Goal: Task Accomplishment & Management: Use online tool/utility

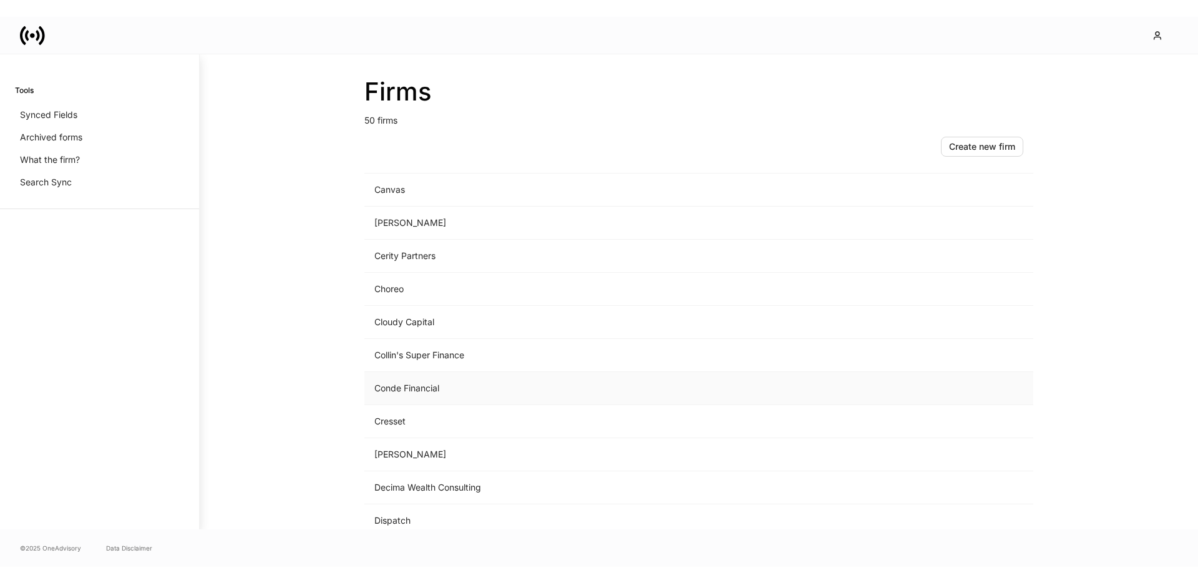
scroll to position [448, 0]
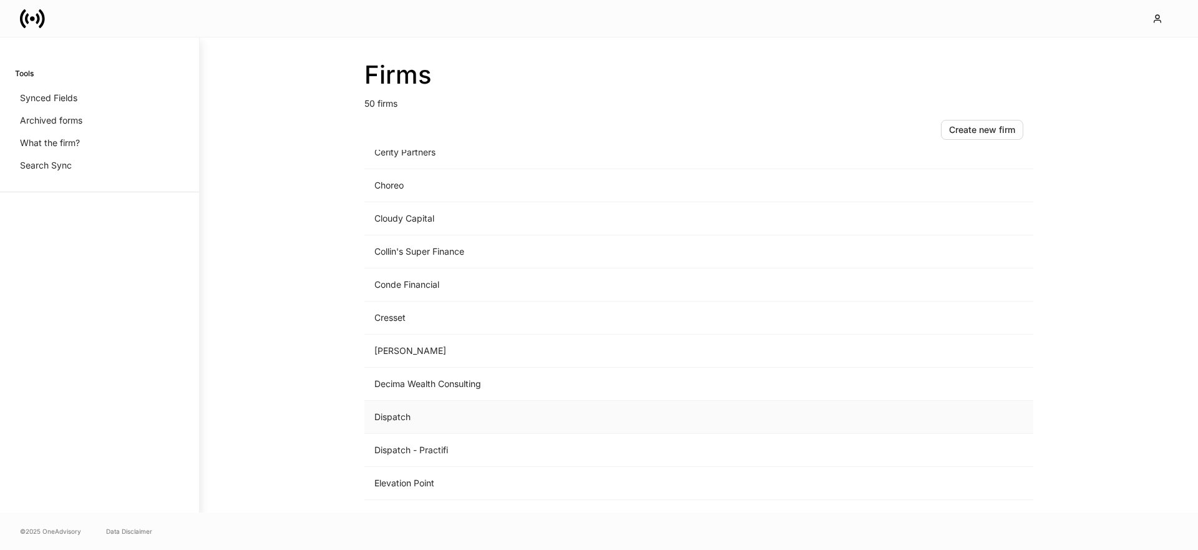
click at [399, 421] on td "Dispatch" at bounding box center [595, 417] width 462 height 33
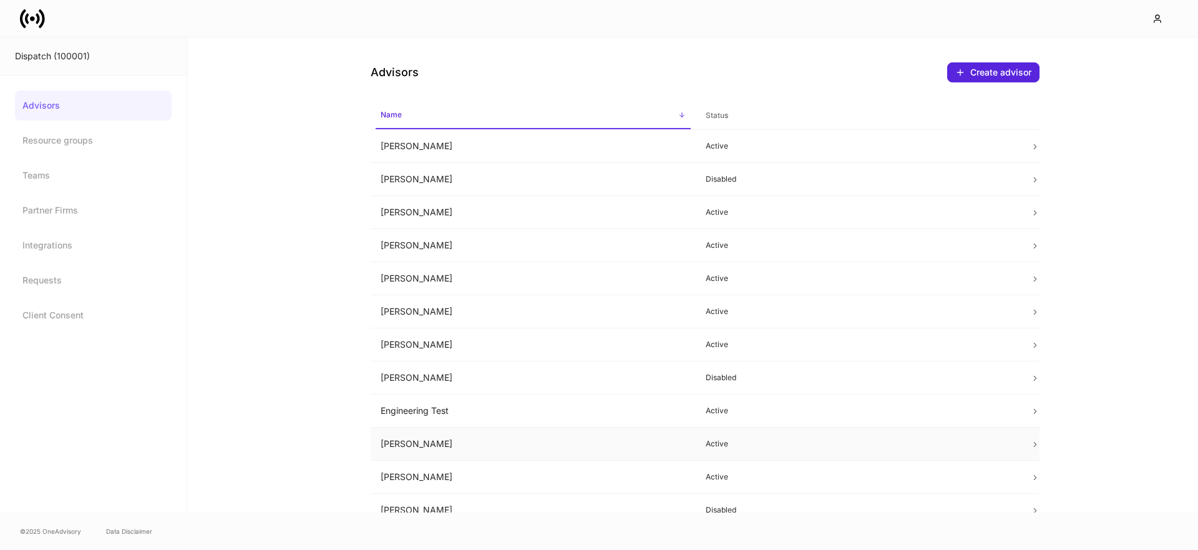
click at [417, 437] on td "[PERSON_NAME]" at bounding box center [533, 444] width 325 height 33
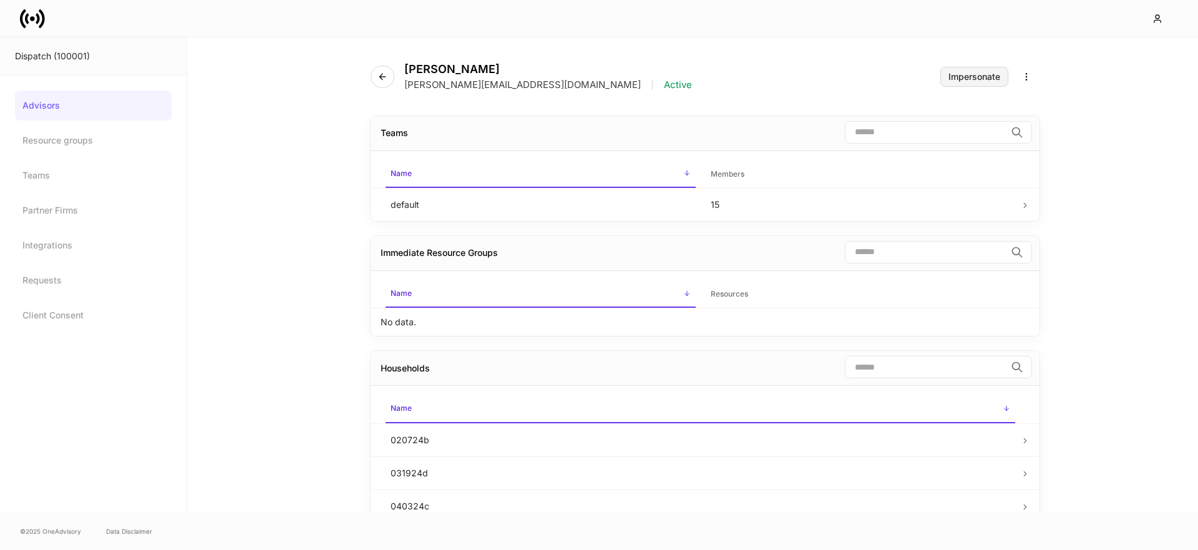
click at [966, 77] on div "Impersonate" at bounding box center [975, 76] width 52 height 9
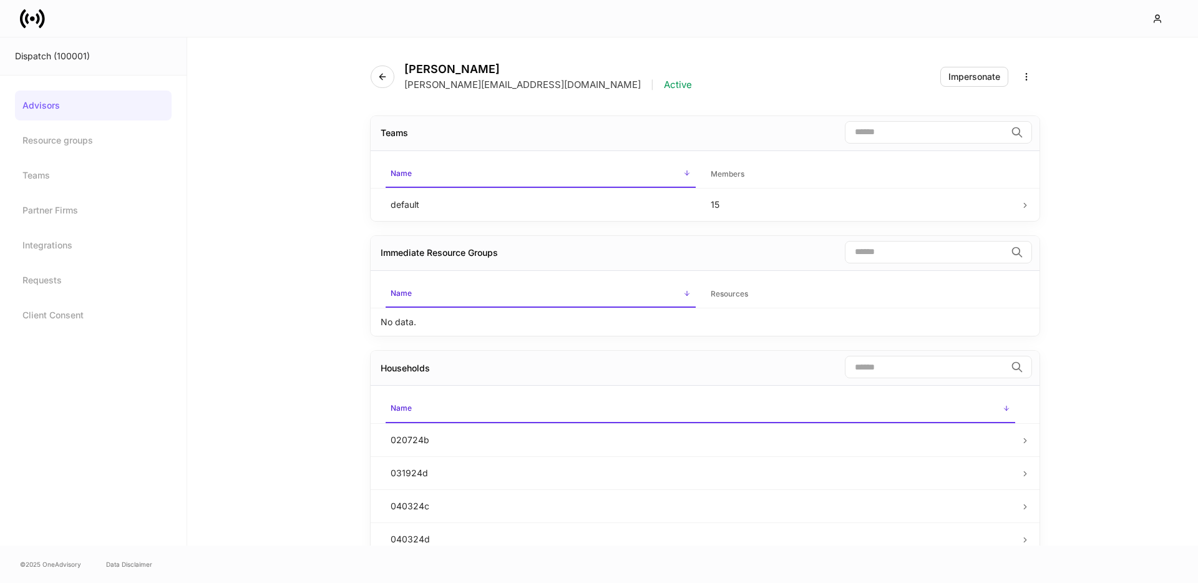
click at [25, 14] on icon at bounding box center [32, 18] width 25 height 25
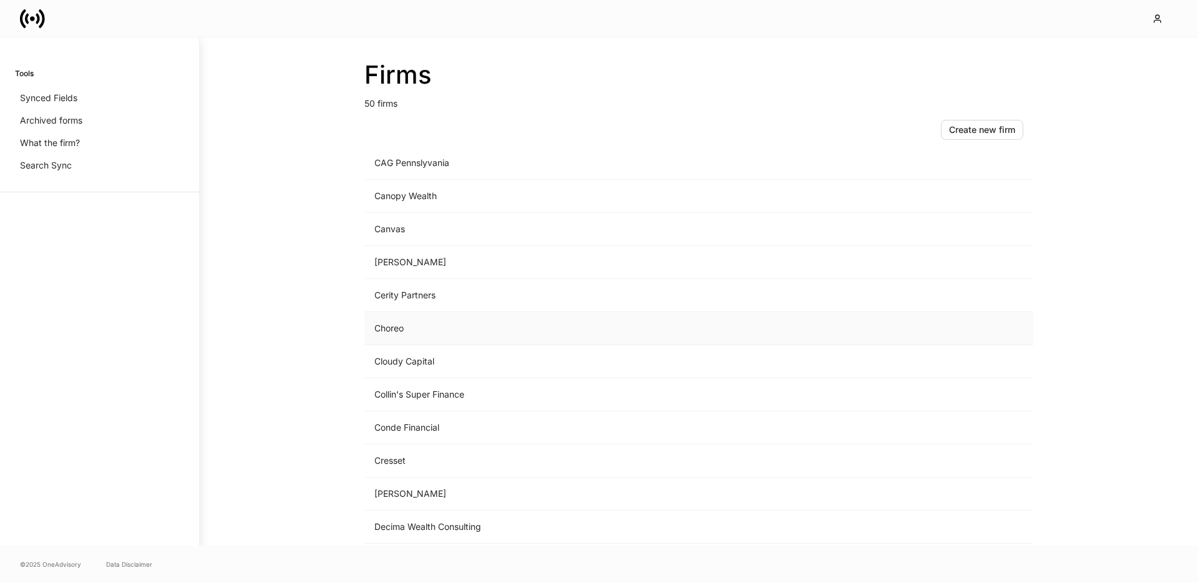
scroll to position [149, 0]
